Goal: Task Accomplishment & Management: Use online tool/utility

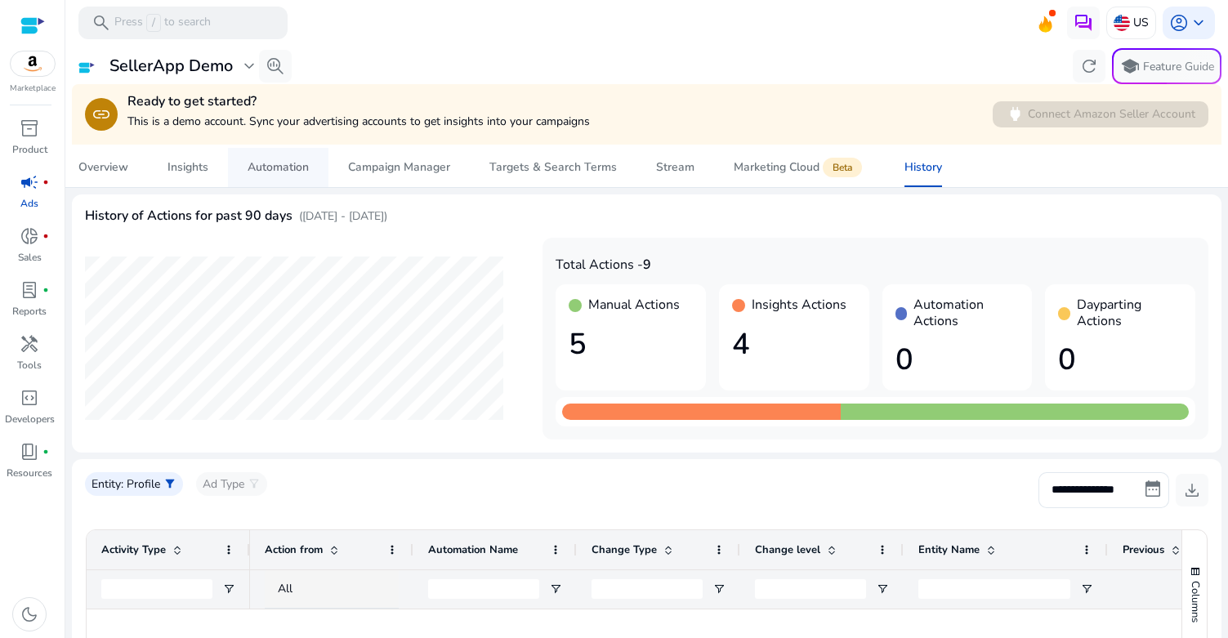
scroll to position [168, 0]
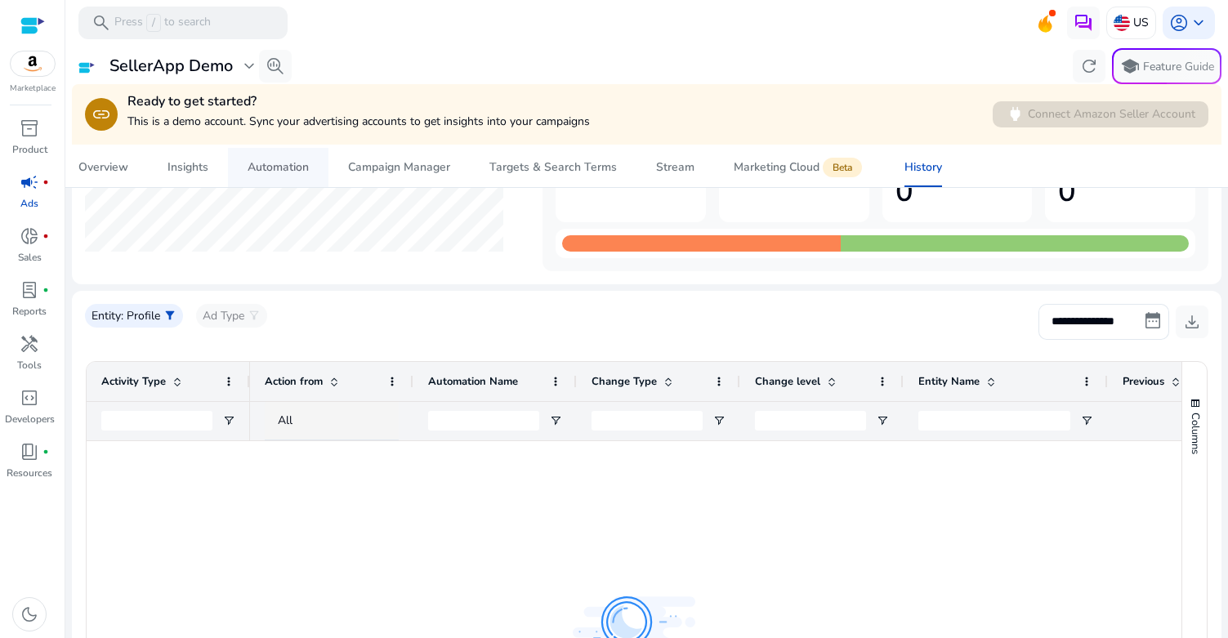
click at [260, 170] on div "Automation" at bounding box center [278, 167] width 61 height 11
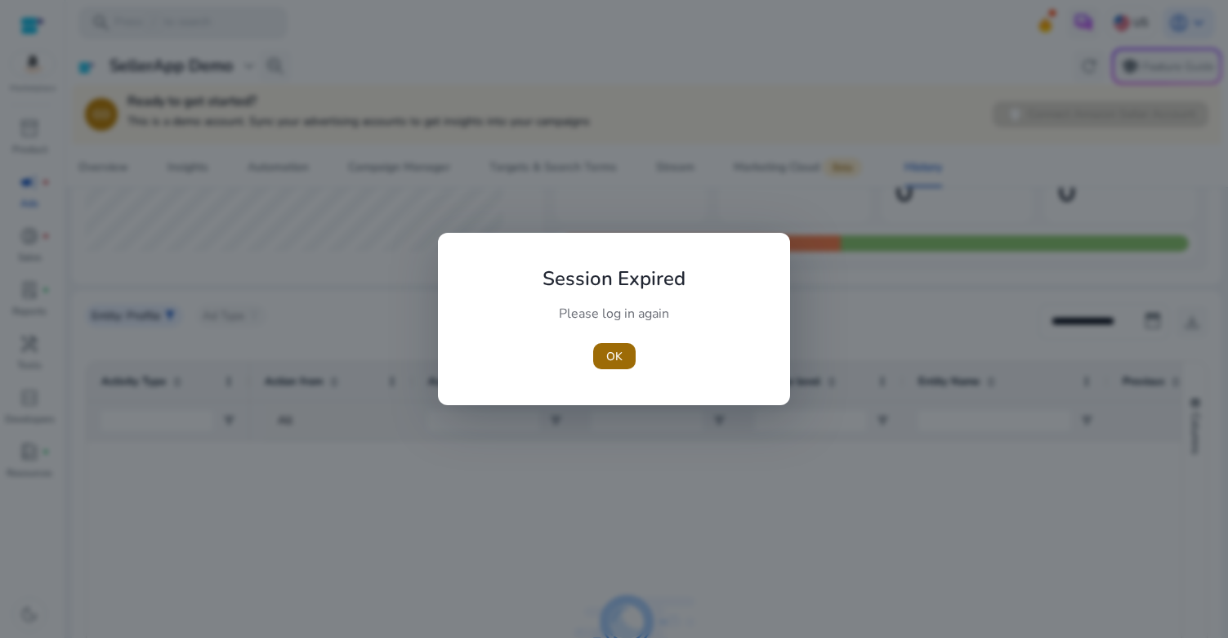
click at [609, 352] on span "OK" at bounding box center [614, 356] width 16 height 17
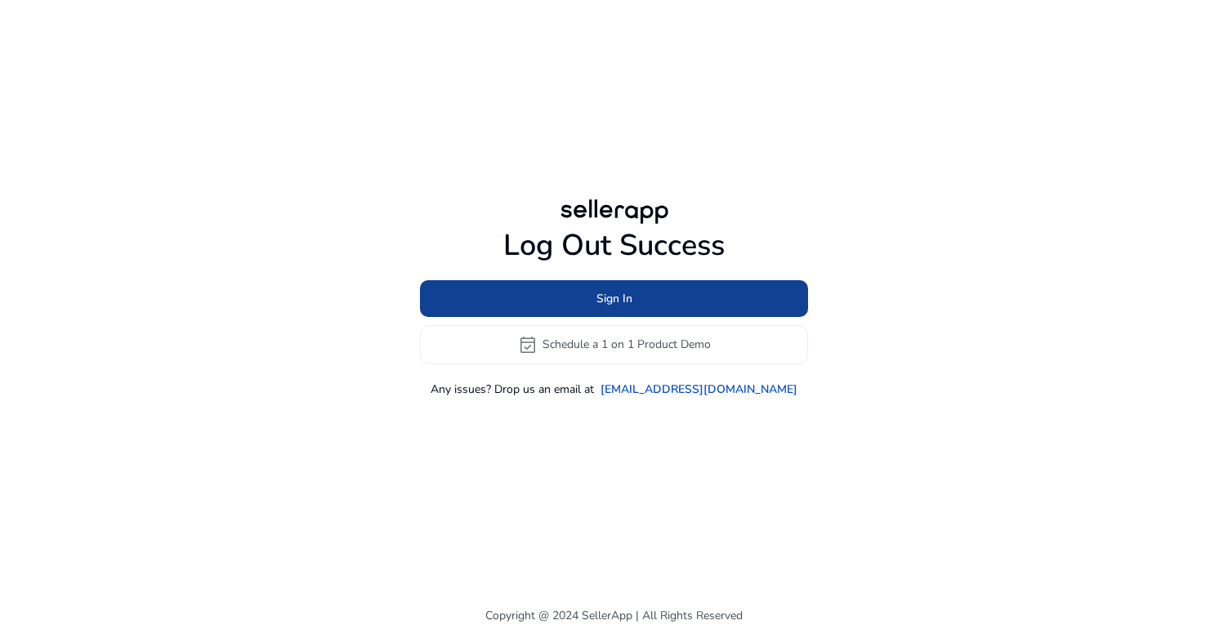
click at [673, 301] on span at bounding box center [614, 298] width 388 height 39
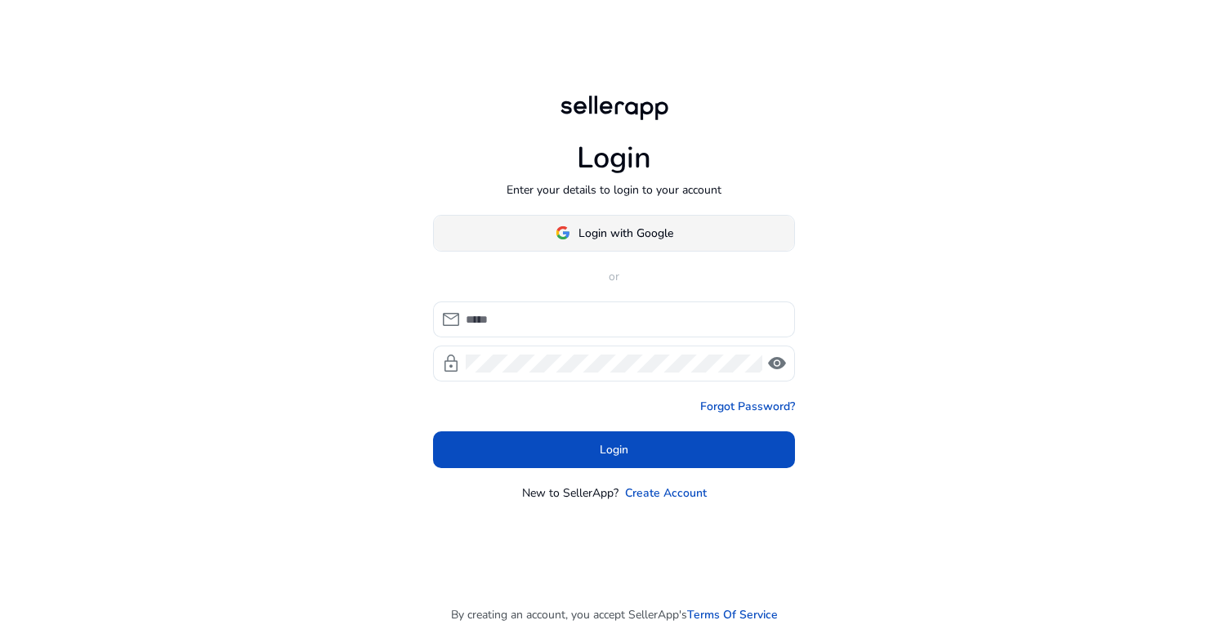
click at [574, 229] on span "Login with Google" at bounding box center [615, 233] width 118 height 17
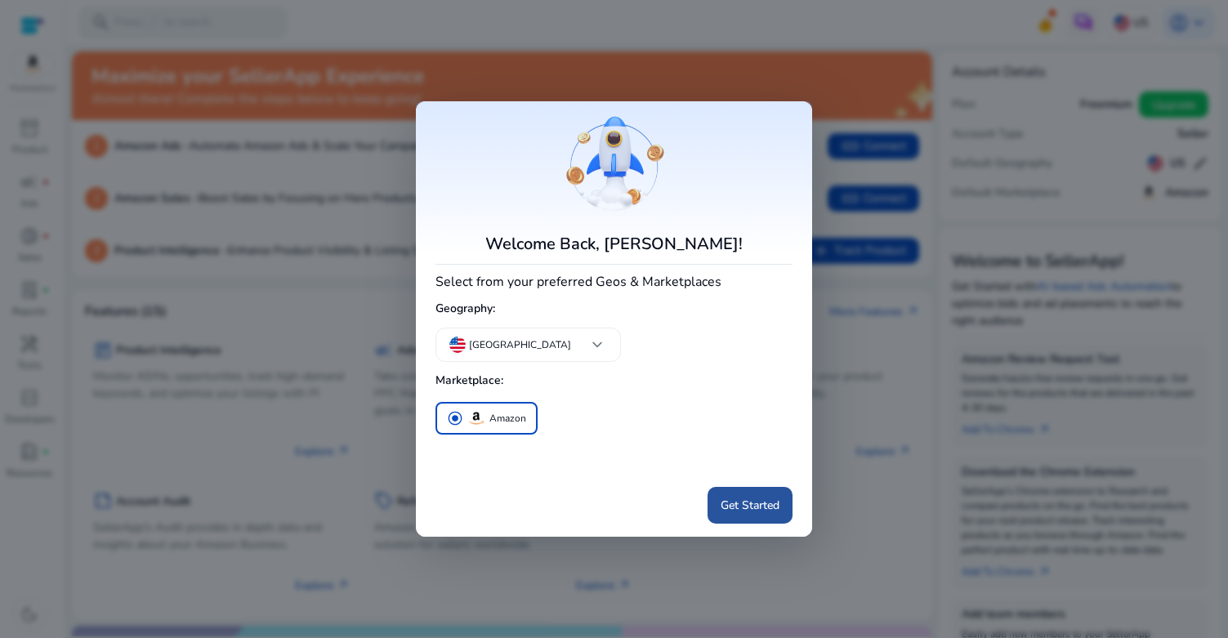
click at [734, 506] on span "Get Started" at bounding box center [750, 505] width 59 height 17
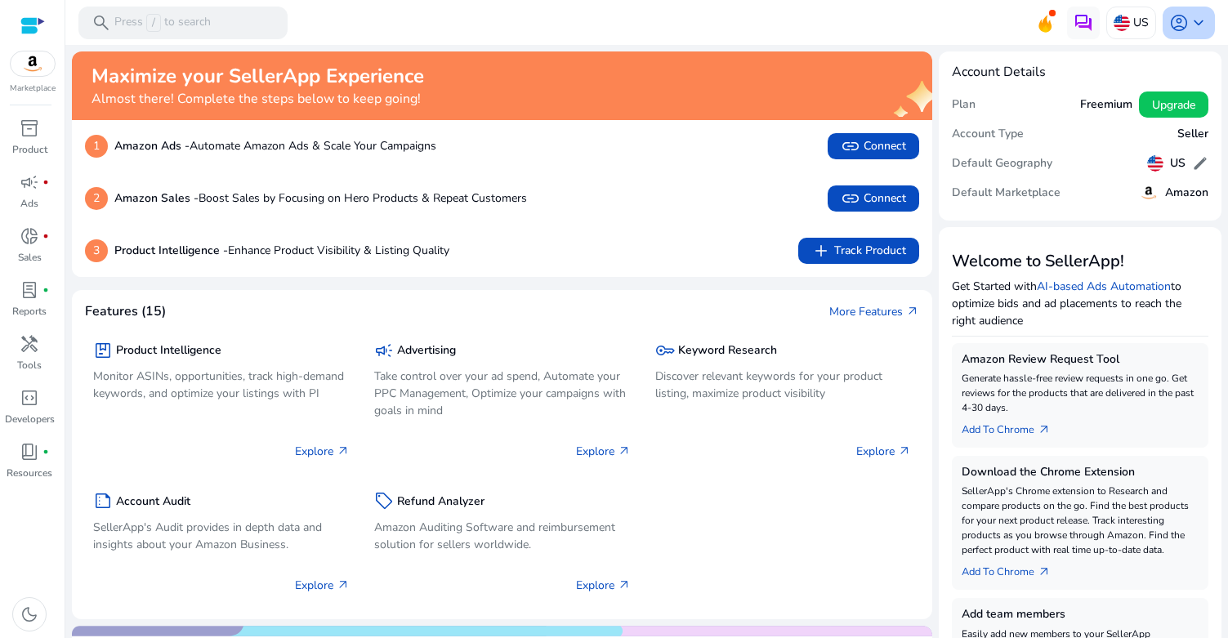
click at [1189, 29] on span "keyboard_arrow_down" at bounding box center [1199, 23] width 20 height 20
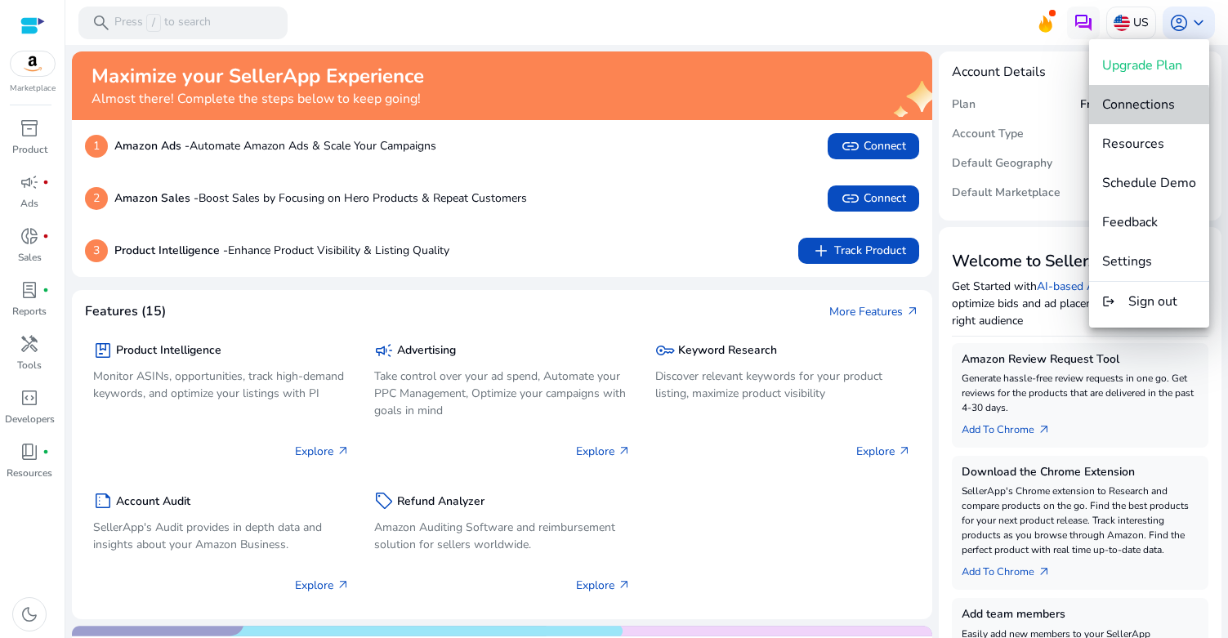
click at [1134, 113] on span "Connections" at bounding box center [1149, 105] width 94 height 18
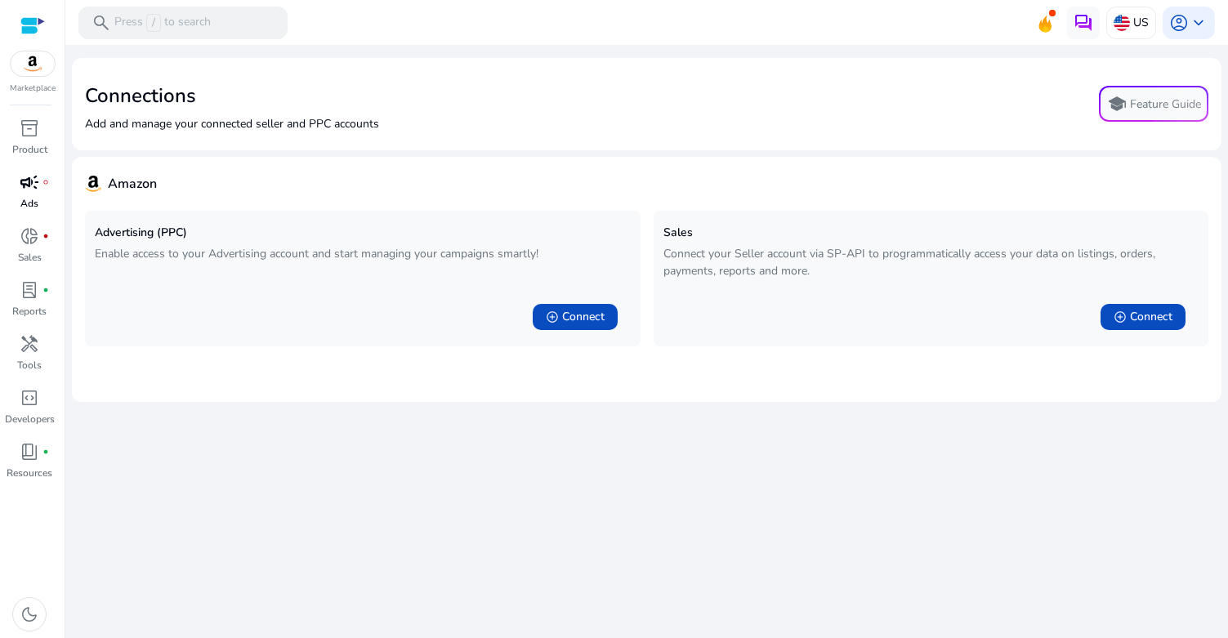
click at [22, 195] on link "campaign fiber_manual_record Ads" at bounding box center [29, 196] width 59 height 54
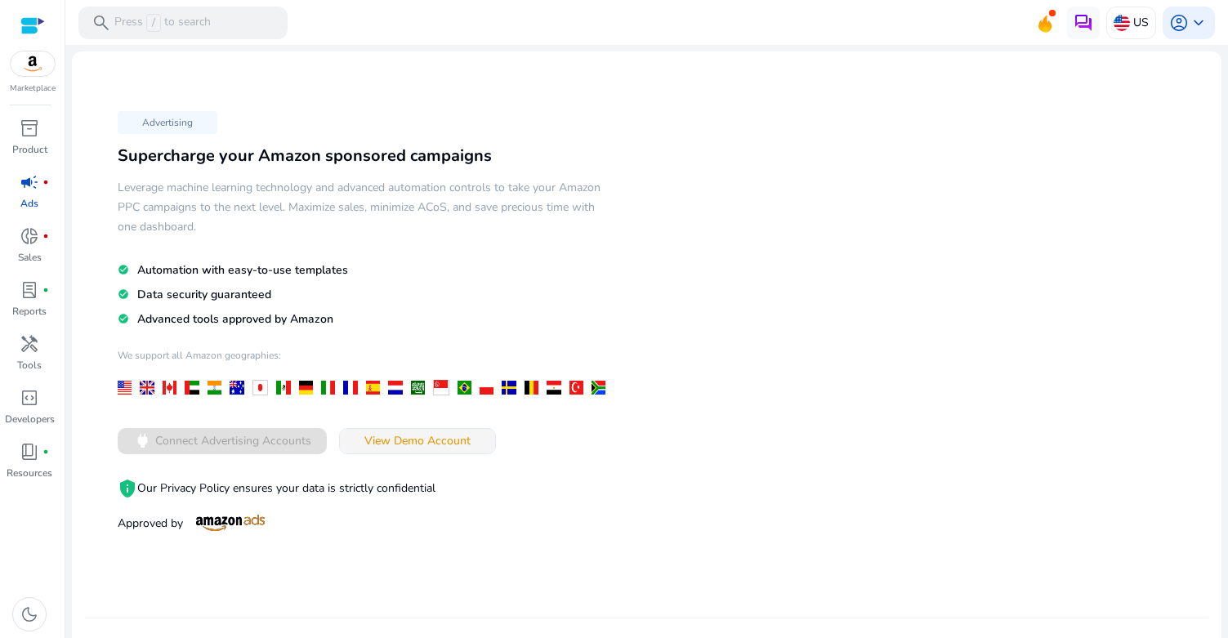
click at [452, 443] on span "View Demo Account" at bounding box center [417, 440] width 106 height 17
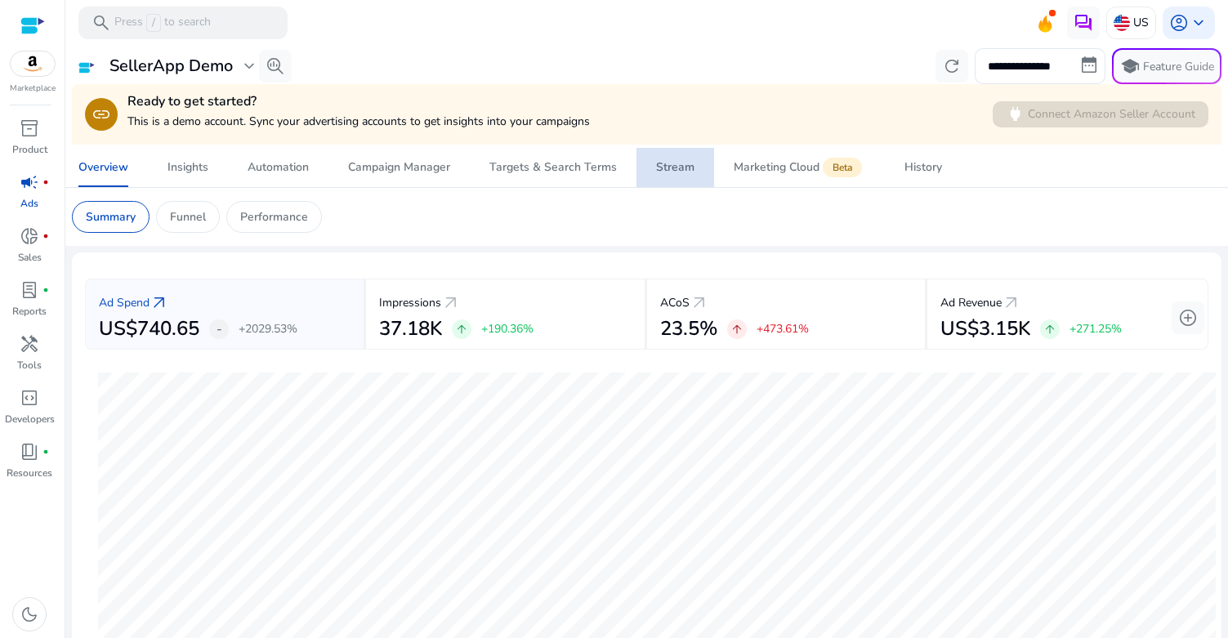
click at [690, 167] on link "Stream" at bounding box center [675, 167] width 78 height 39
